Goal: Entertainment & Leisure: Browse casually

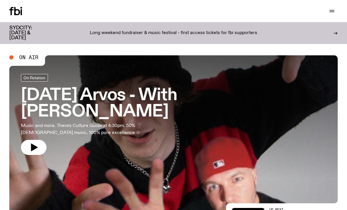
click at [333, 10] on icon "button" at bounding box center [332, 10] width 5 height 0
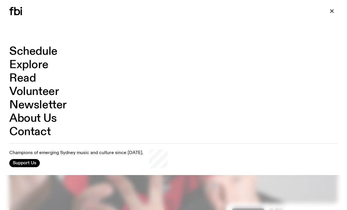
click at [334, 12] on icon "button" at bounding box center [331, 11] width 7 height 7
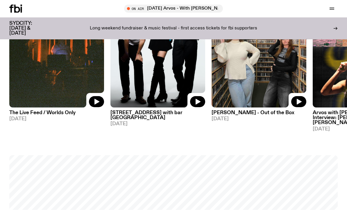
scroll to position [294, 0]
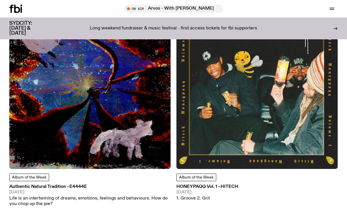
scroll to position [1380, 0]
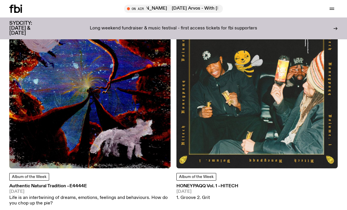
click at [42, 128] on img at bounding box center [89, 87] width 161 height 161
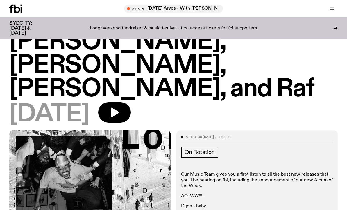
scroll to position [48, 0]
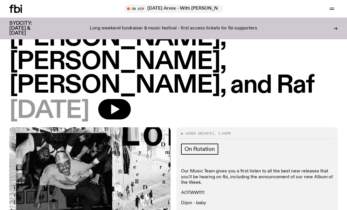
click at [119, 104] on icon "button" at bounding box center [115, 109] width 8 height 10
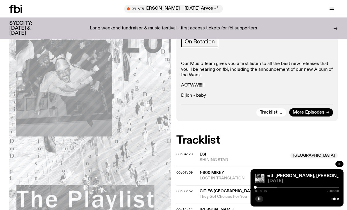
scroll to position [150, 0]
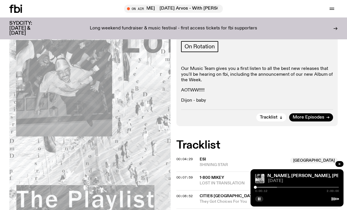
click at [210, 162] on span "SHINING STAR" at bounding box center [243, 165] width 87 height 6
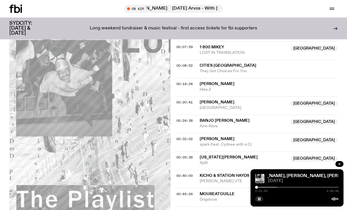
scroll to position [281, 0]
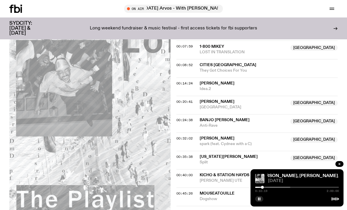
click at [315, 190] on div "The Playlist with Jim, Alisha, Benny, and Raf The Playlist with Jim, Alisha, Be…" at bounding box center [297, 187] width 93 height 37
click at [262, 201] on button "button" at bounding box center [259, 199] width 8 height 6
